Goal: Check status

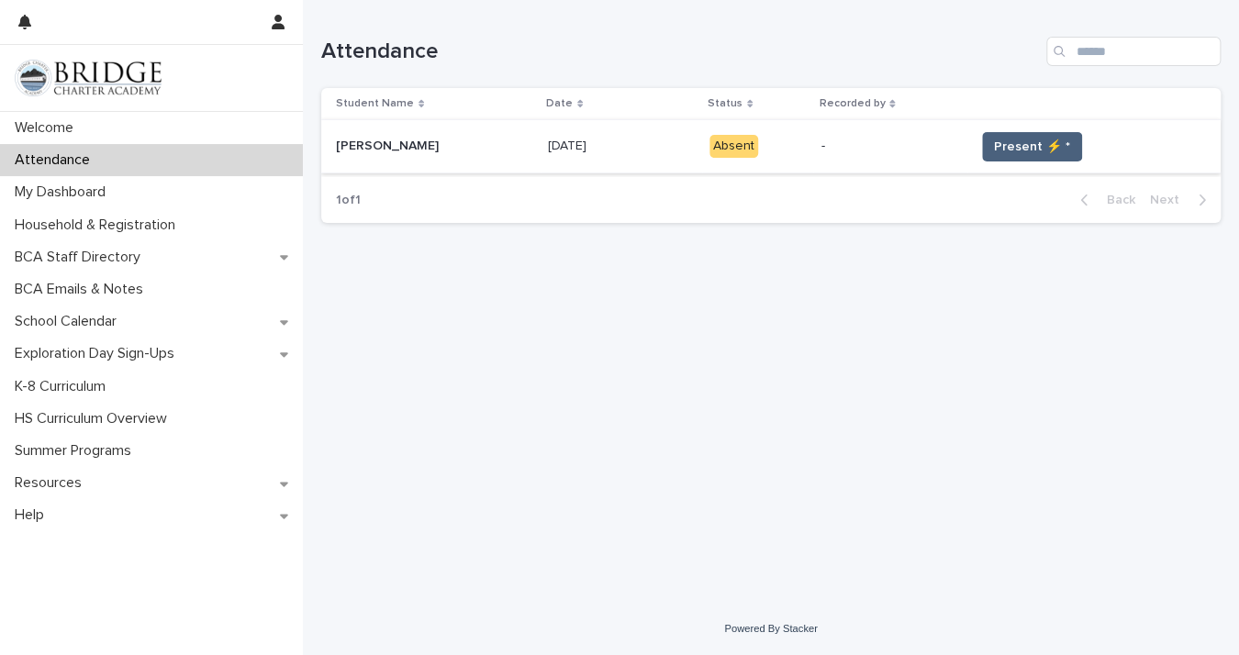
click at [1006, 138] on span "Present ⚡ *" at bounding box center [1032, 147] width 76 height 18
